Goal: Navigation & Orientation: Find specific page/section

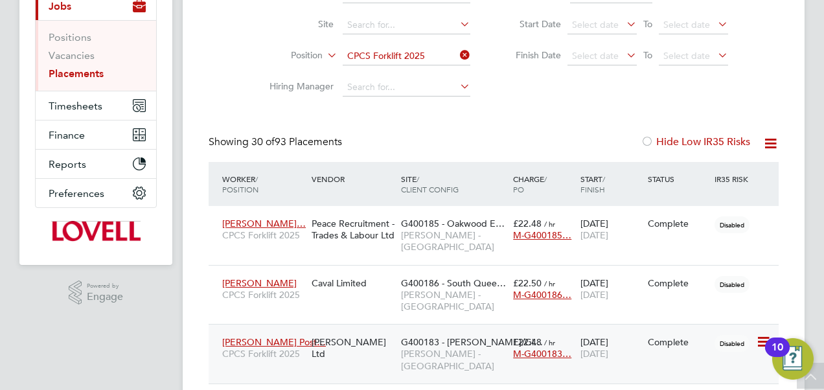
scroll to position [154, 0]
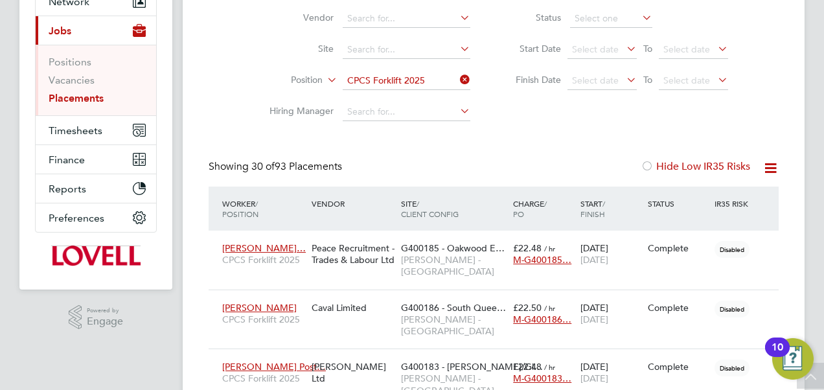
click at [457, 81] on icon at bounding box center [457, 80] width 0 height 18
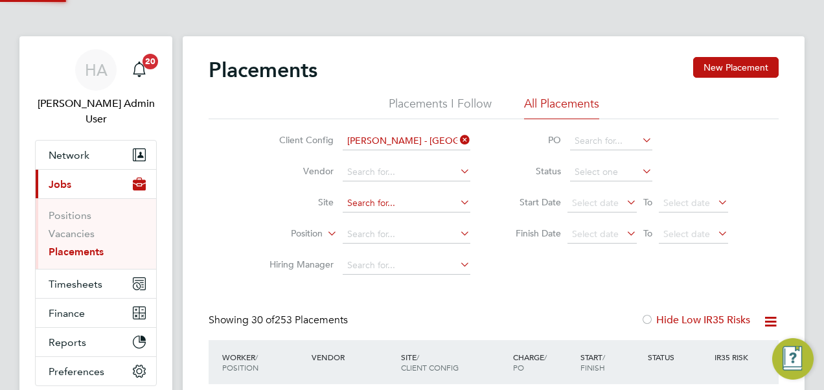
scroll to position [6, 6]
click at [375, 202] on input at bounding box center [407, 203] width 128 height 18
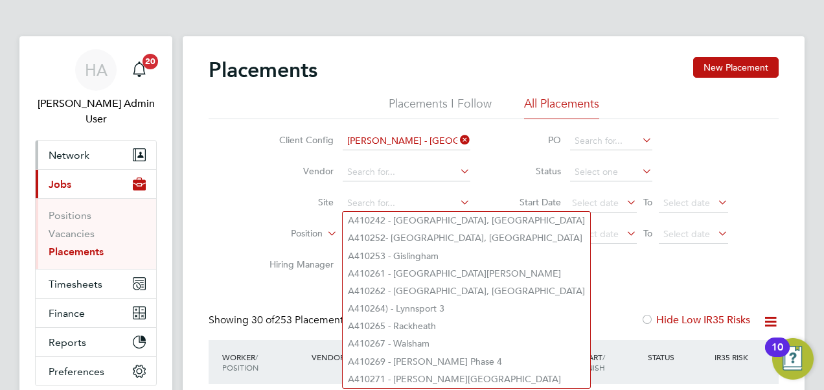
click at [67, 149] on span "Network" at bounding box center [69, 155] width 41 height 12
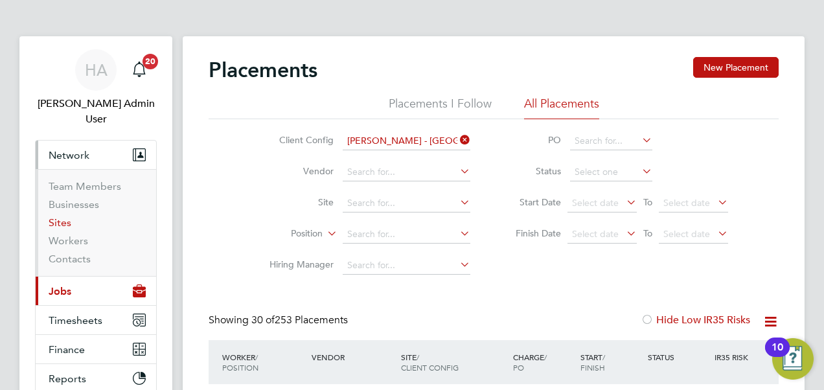
click at [57, 216] on link "Sites" at bounding box center [60, 222] width 23 height 12
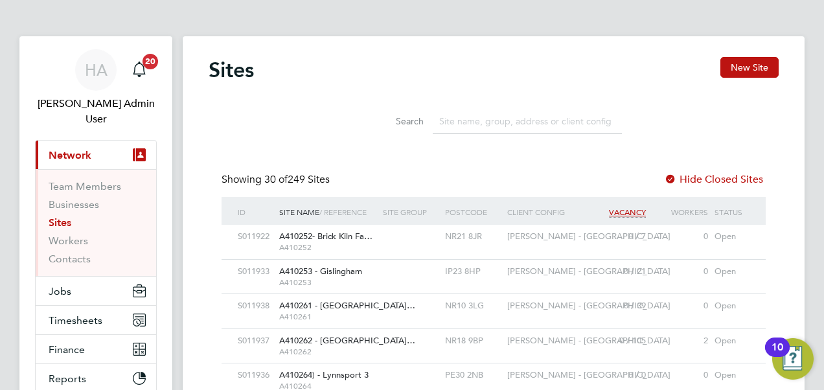
click at [472, 130] on input at bounding box center [527, 121] width 189 height 25
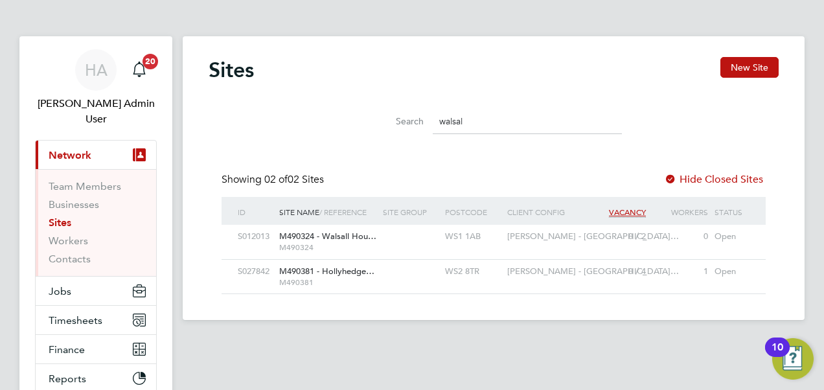
type input "walsal"
click at [336, 277] on span "M490381" at bounding box center [327, 282] width 97 height 10
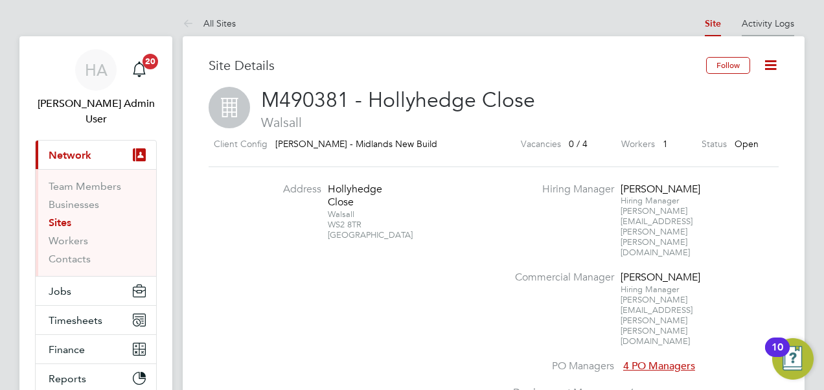
click at [792, 16] on li "Activity Logs" at bounding box center [768, 23] width 52 height 26
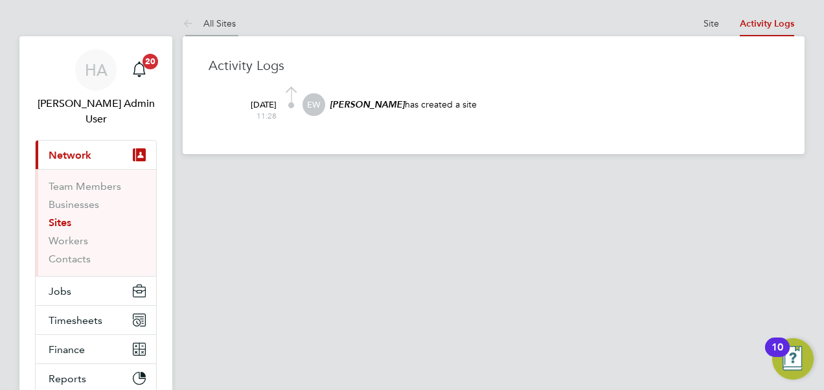
click at [202, 23] on link "All Sites" at bounding box center [209, 23] width 53 height 12
